Goal: Transaction & Acquisition: Purchase product/service

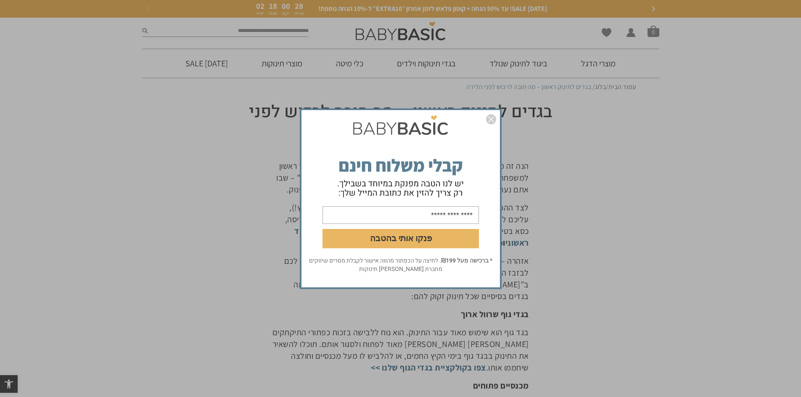
click at [491, 121] on img "סגור" at bounding box center [491, 119] width 10 height 10
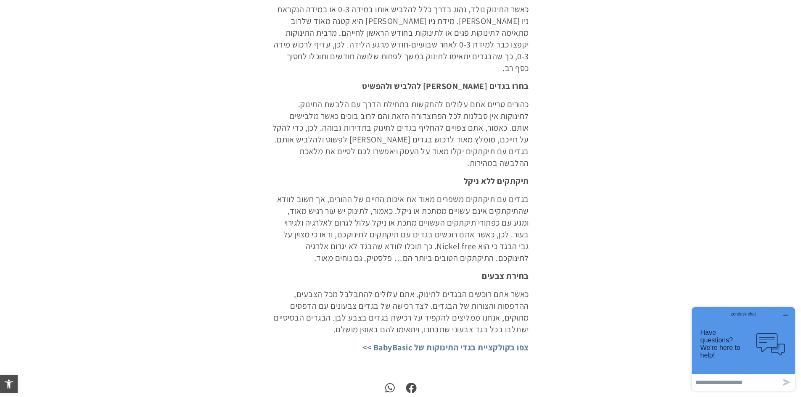
scroll to position [1430, 0]
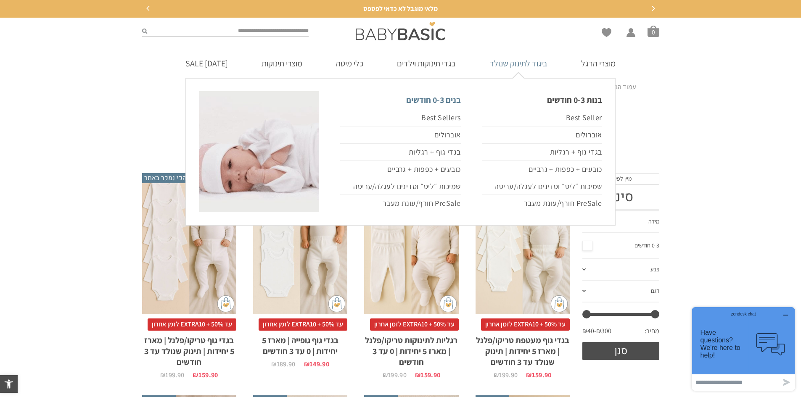
click at [441, 97] on link "בנים 0-3 חודשים" at bounding box center [400, 100] width 120 height 18
